Goal: Transaction & Acquisition: Purchase product/service

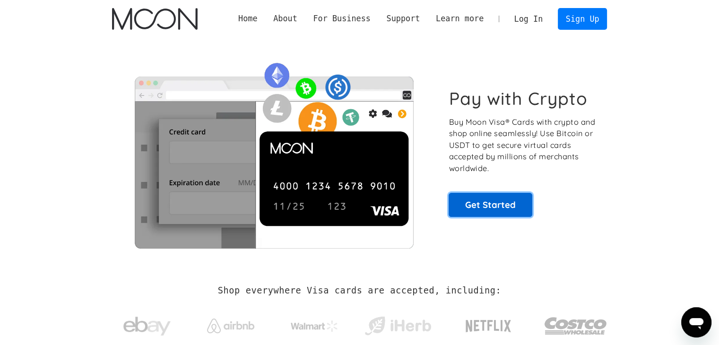
click at [478, 201] on link "Get Started" at bounding box center [490, 205] width 84 height 24
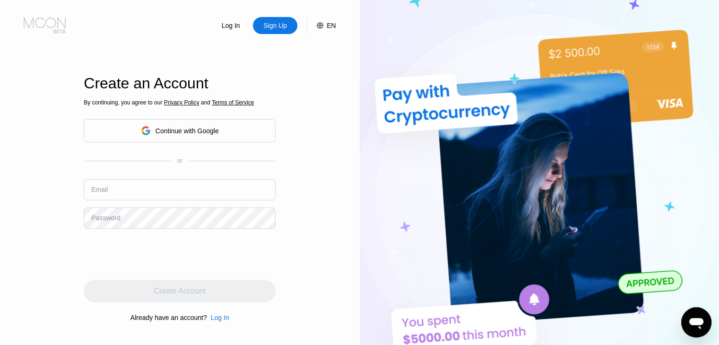
click at [45, 27] on icon at bounding box center [46, 25] width 44 height 17
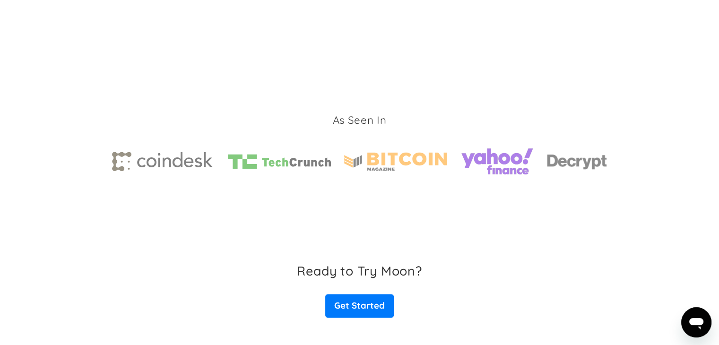
scroll to position [1465, 0]
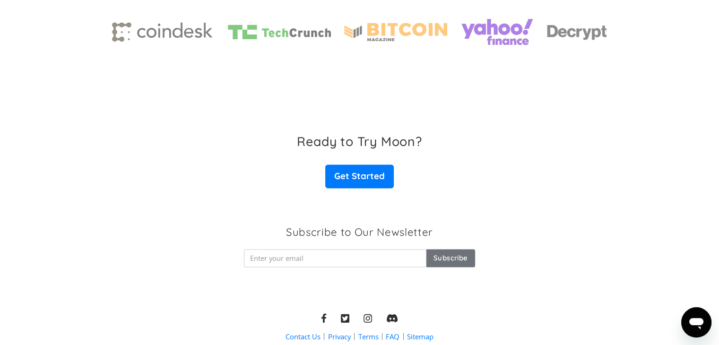
click at [227, 146] on div "Ready to Try Moon? Get Started" at bounding box center [359, 161] width 719 height 54
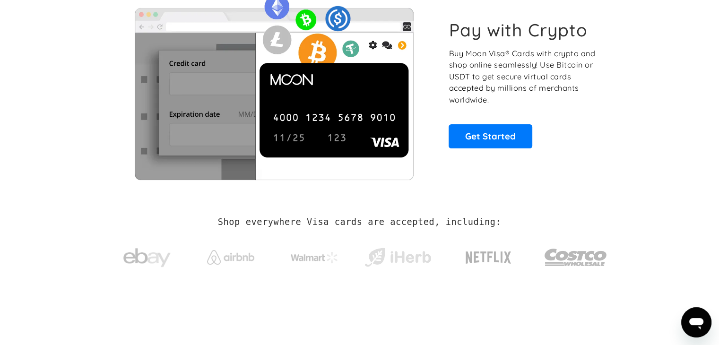
scroll to position [0, 0]
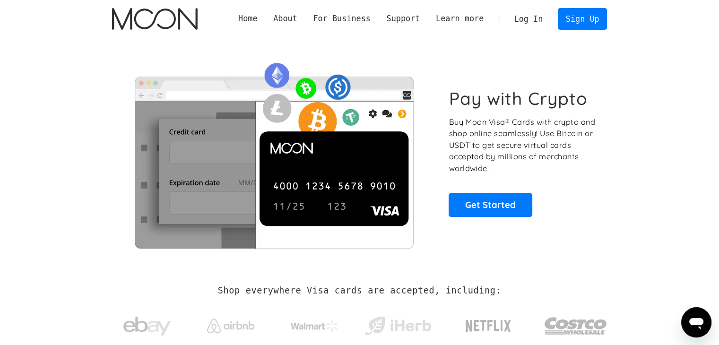
click at [493, 137] on p "Buy Moon Visa® Cards with crypto and shop online seamlessly! Use Bitcoin or USD…" at bounding box center [522, 145] width 148 height 58
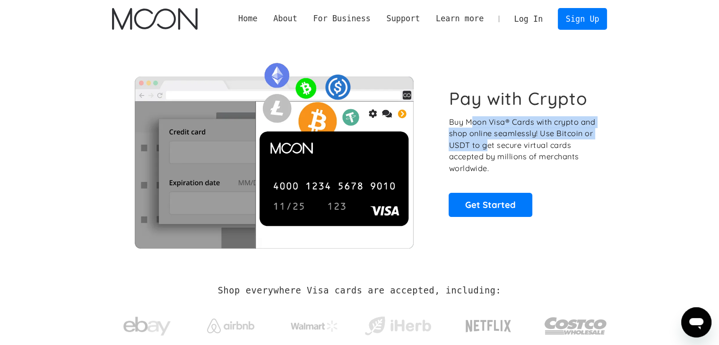
drag, startPoint x: 472, startPoint y: 114, endPoint x: 491, endPoint y: 149, distance: 39.7
click at [491, 149] on div "Pay with Crypto Buy Moon Visa® Cards with crypto and shop online seamlessly! Us…" at bounding box center [522, 152] width 148 height 129
click at [491, 149] on p "Buy Moon Visa® Cards with crypto and shop online seamlessly! Use Bitcoin or USD…" at bounding box center [522, 145] width 148 height 58
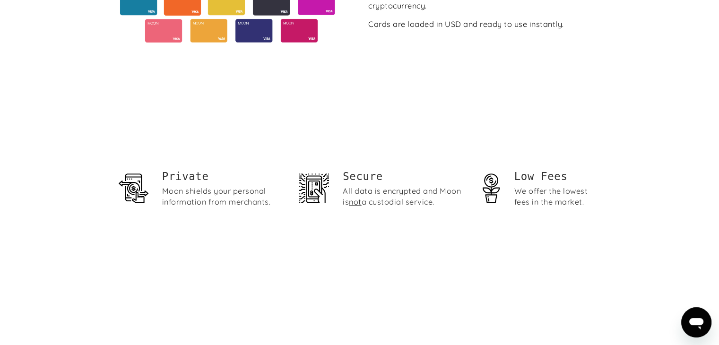
scroll to position [236, 0]
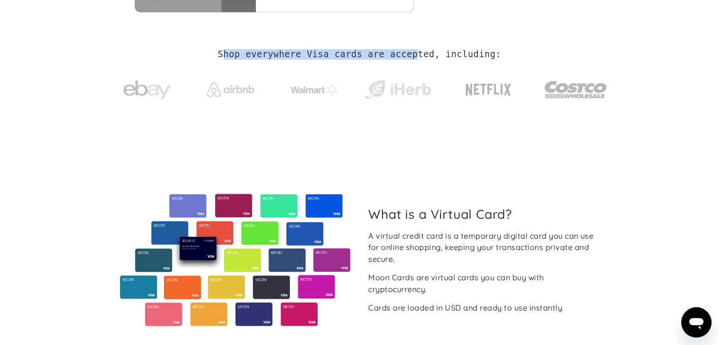
drag, startPoint x: 236, startPoint y: 53, endPoint x: 412, endPoint y: 55, distance: 176.2
click at [412, 55] on h2 "Shop everywhere Visa cards are accepted, including:" at bounding box center [359, 54] width 283 height 10
